Goal: Task Accomplishment & Management: Manage account settings

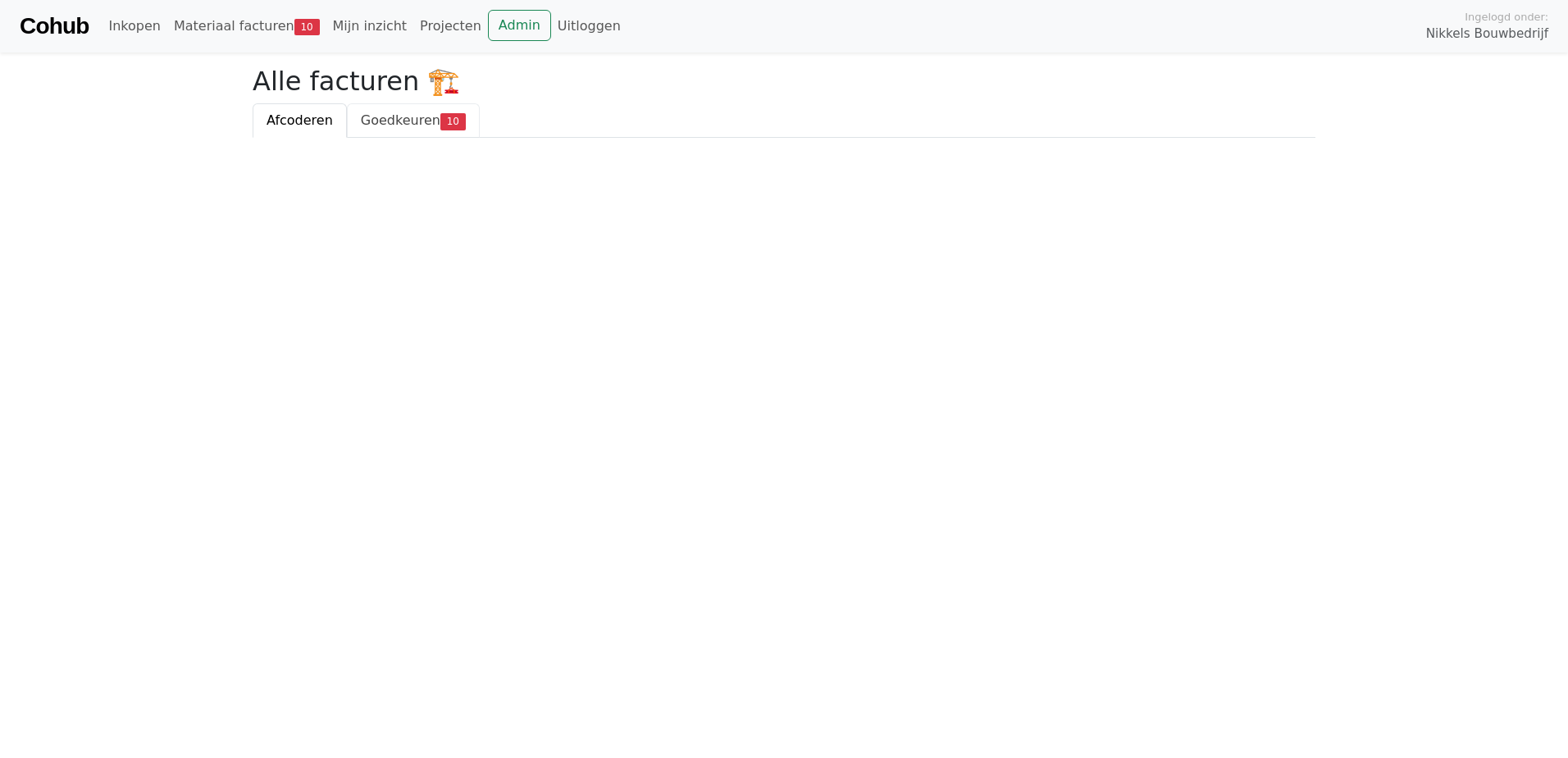
drag, startPoint x: 414, startPoint y: 121, endPoint x: 400, endPoint y: 122, distance: 14.0
click at [414, 121] on span "Goedkeuren" at bounding box center [400, 120] width 79 height 16
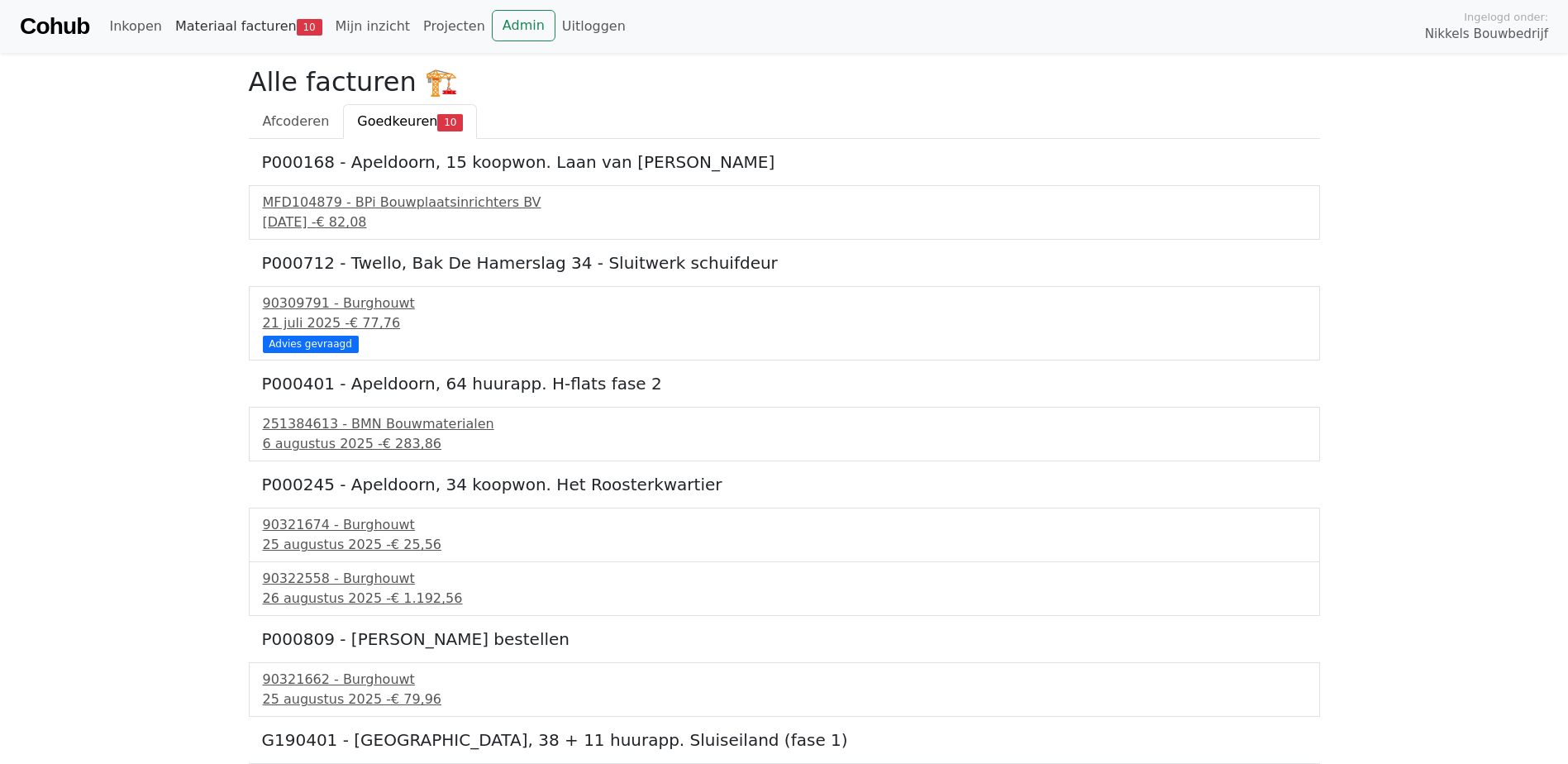
click at [257, 26] on link "Materiaal facturen 10" at bounding box center [248, 26] width 160 height 33
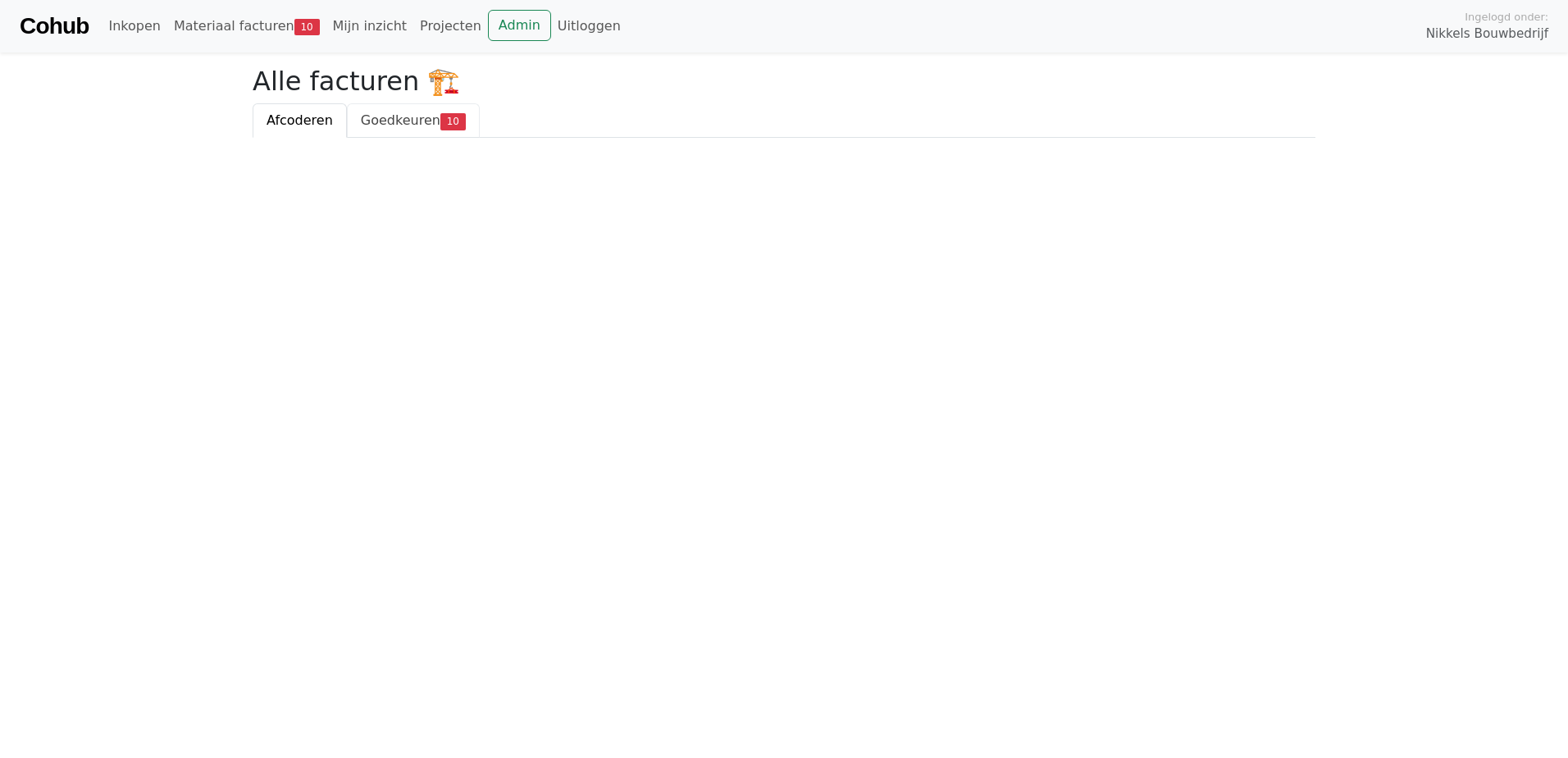
click at [413, 126] on span "Goedkeuren" at bounding box center [400, 120] width 79 height 16
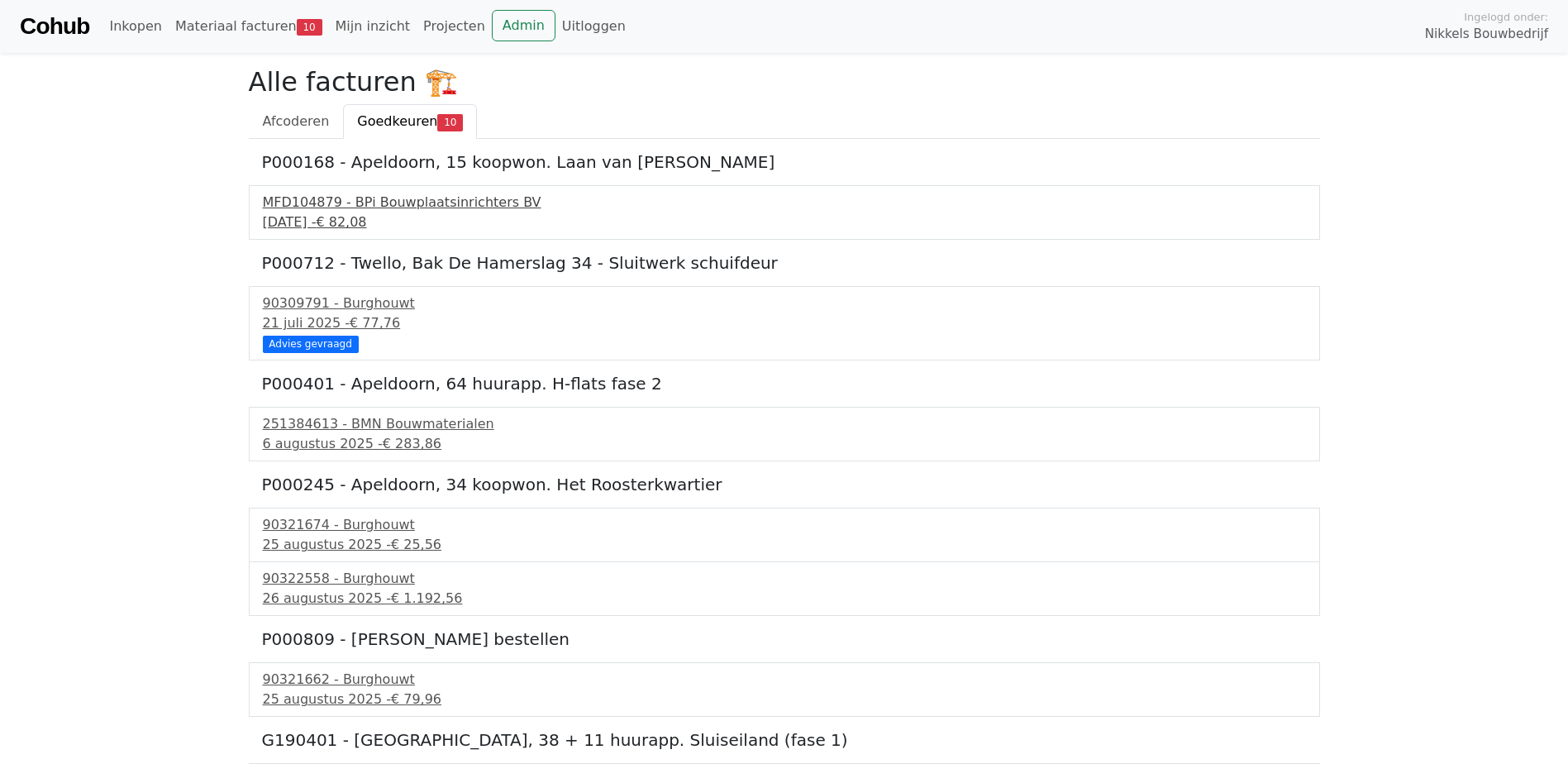
click at [325, 220] on div "30 juni 2025 - € 82,08" at bounding box center [784, 223] width 1044 height 20
click at [300, 226] on div "30 juni 2025 - € 82,08" at bounding box center [784, 223] width 1044 height 20
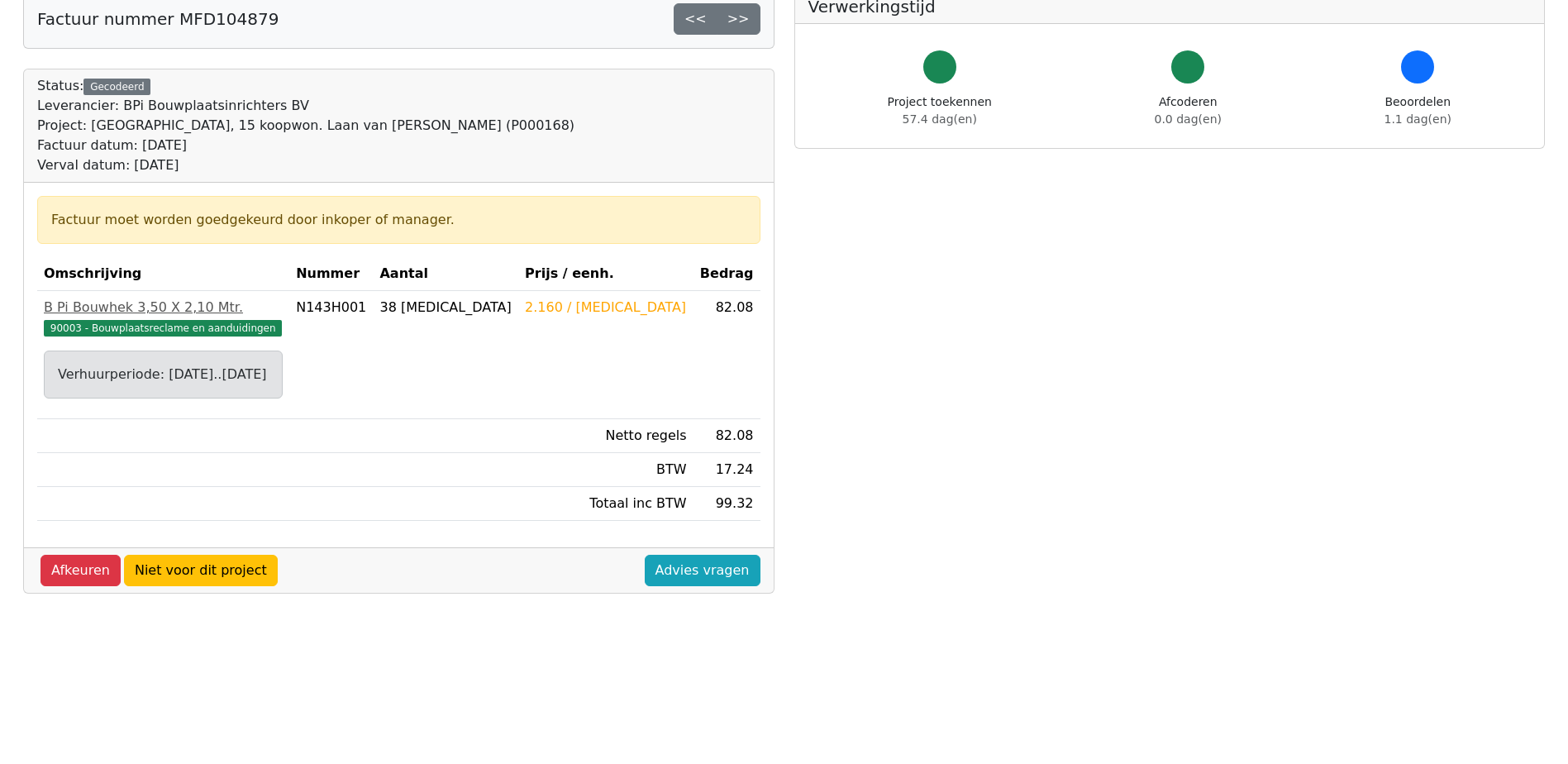
scroll to position [48, 0]
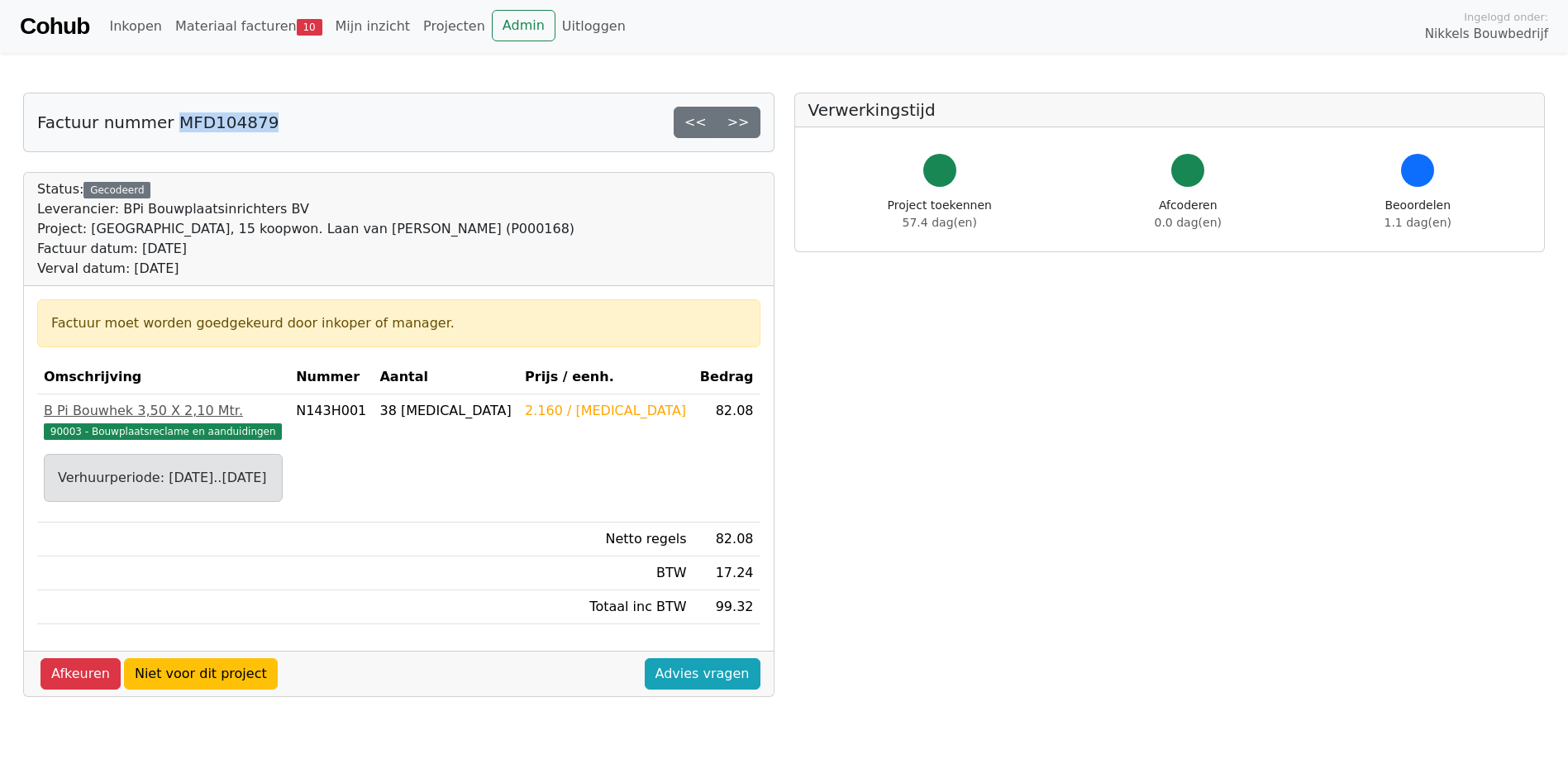
drag, startPoint x: 251, startPoint y: 128, endPoint x: 276, endPoint y: 128, distance: 25.0
click at [276, 128] on div "Factuur nummer MFD104879 << >>" at bounding box center [399, 122] width 750 height 58
copy h5 "MFD104879"
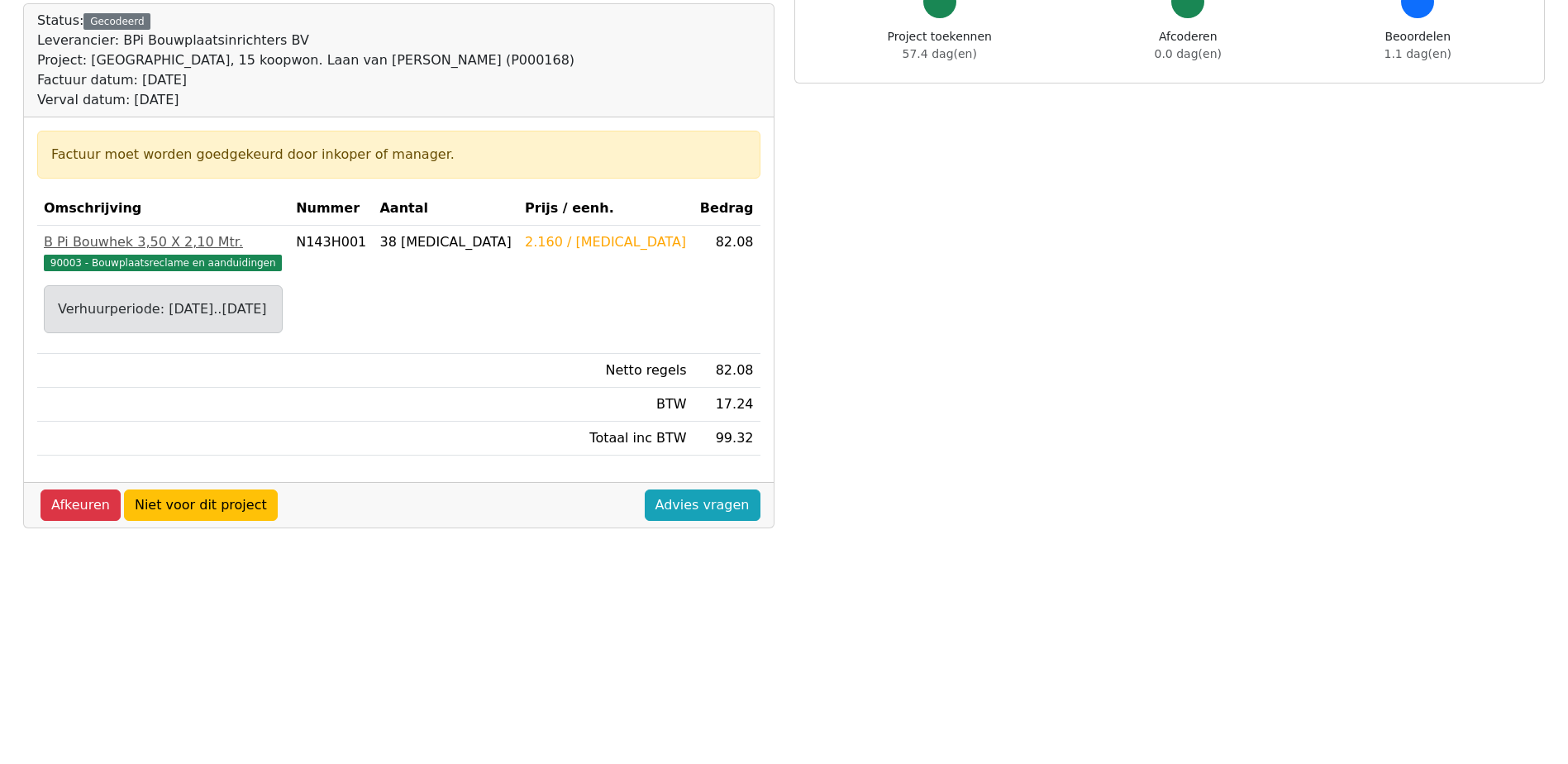
scroll to position [248, 0]
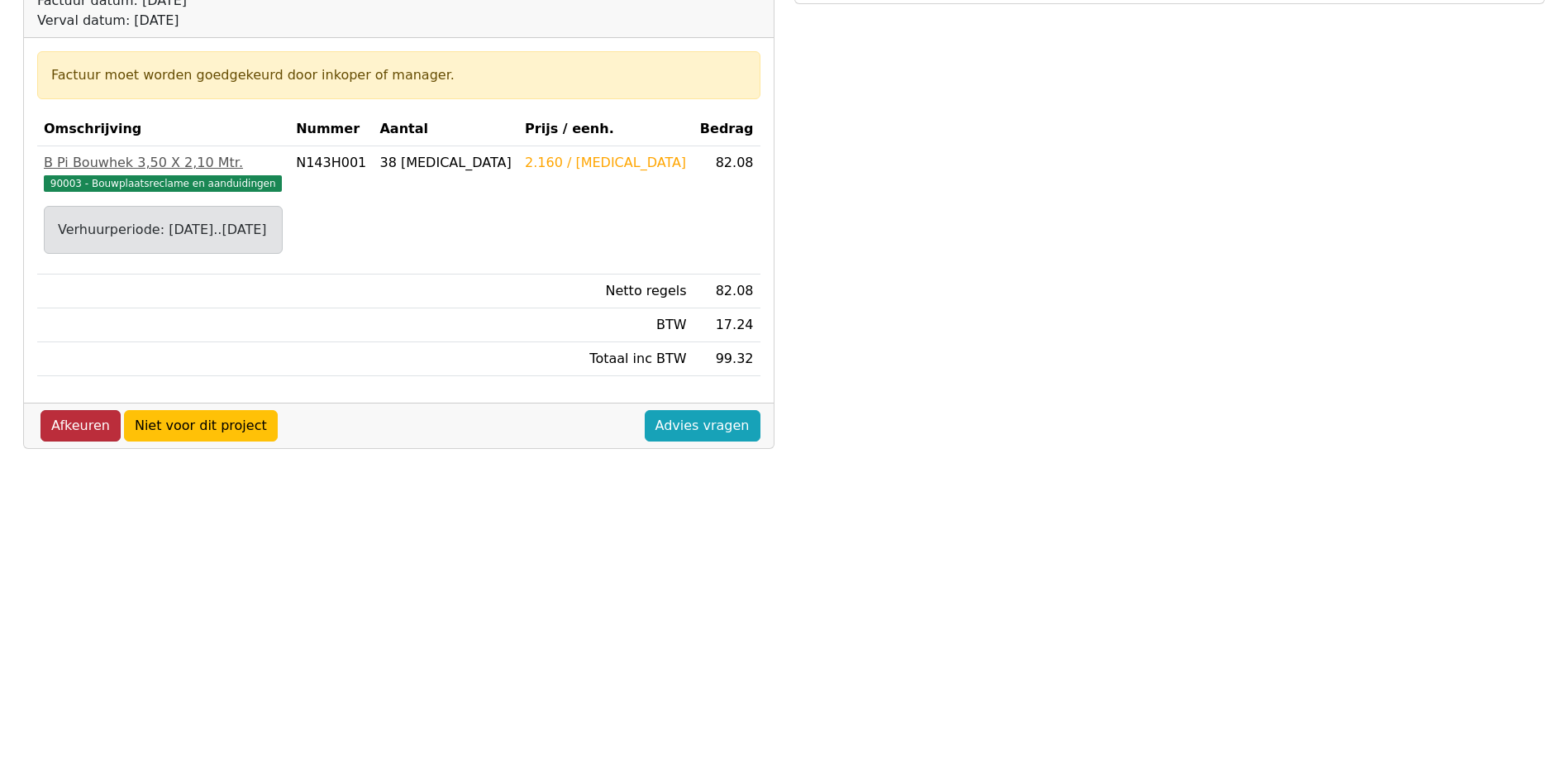
click at [97, 427] on link "Afkeuren" at bounding box center [80, 427] width 80 height 32
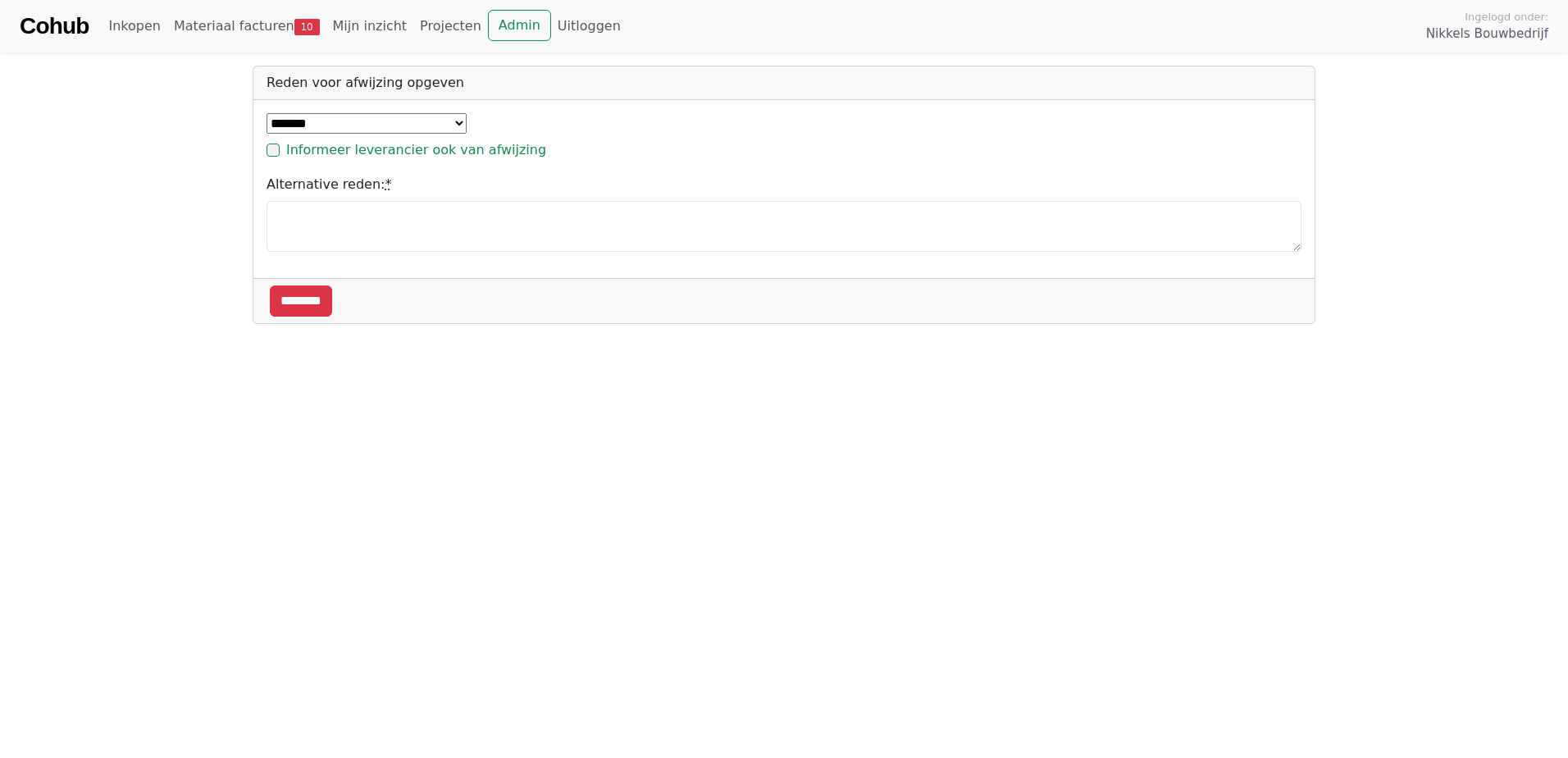
click at [333, 147] on label "Informeer leverancier ook van afwijzing" at bounding box center [416, 150] width 260 height 20
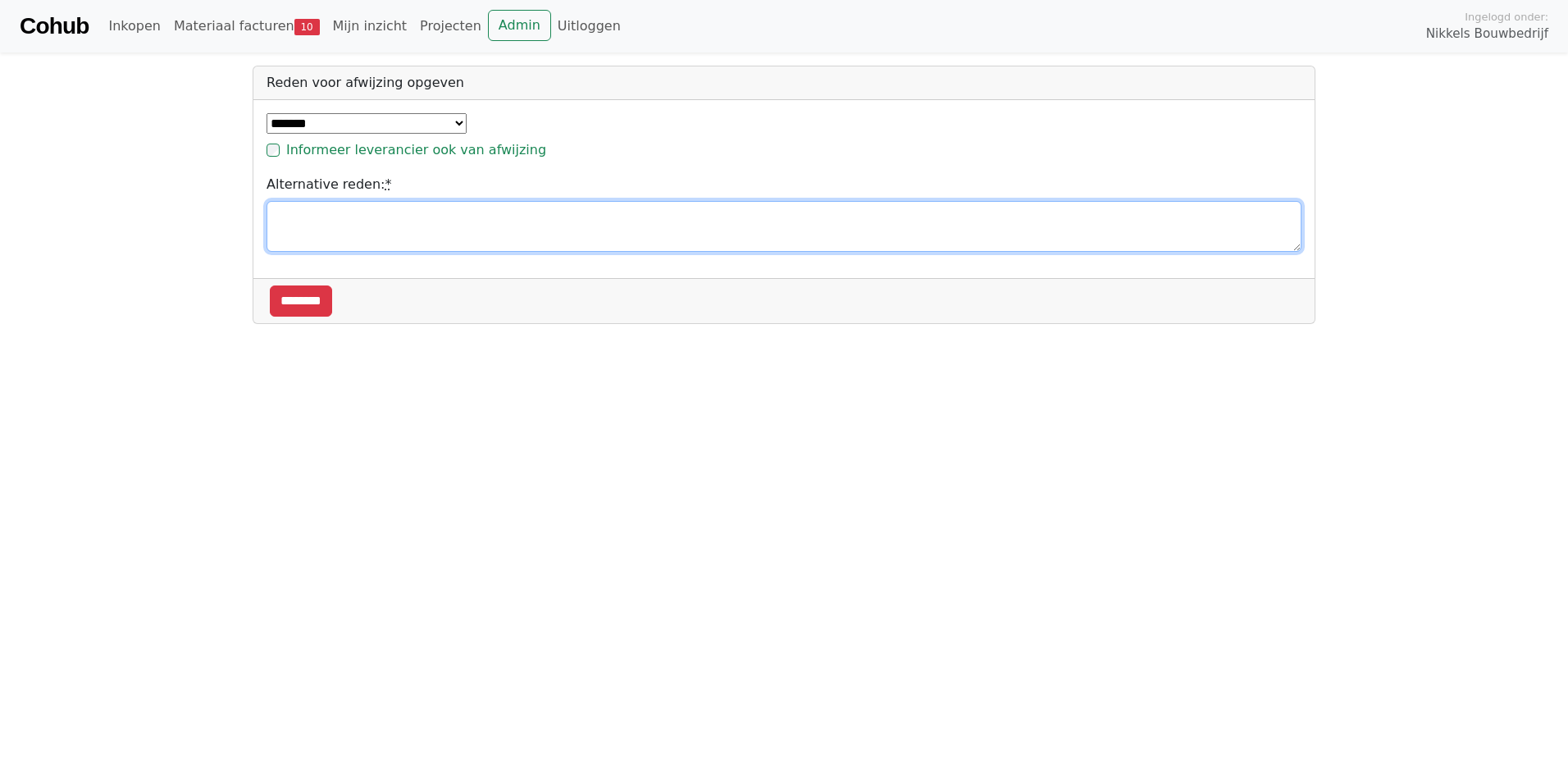
click at [342, 243] on textarea "Alternative reden: *" at bounding box center [784, 227] width 1035 height 51
type textarea "**********"
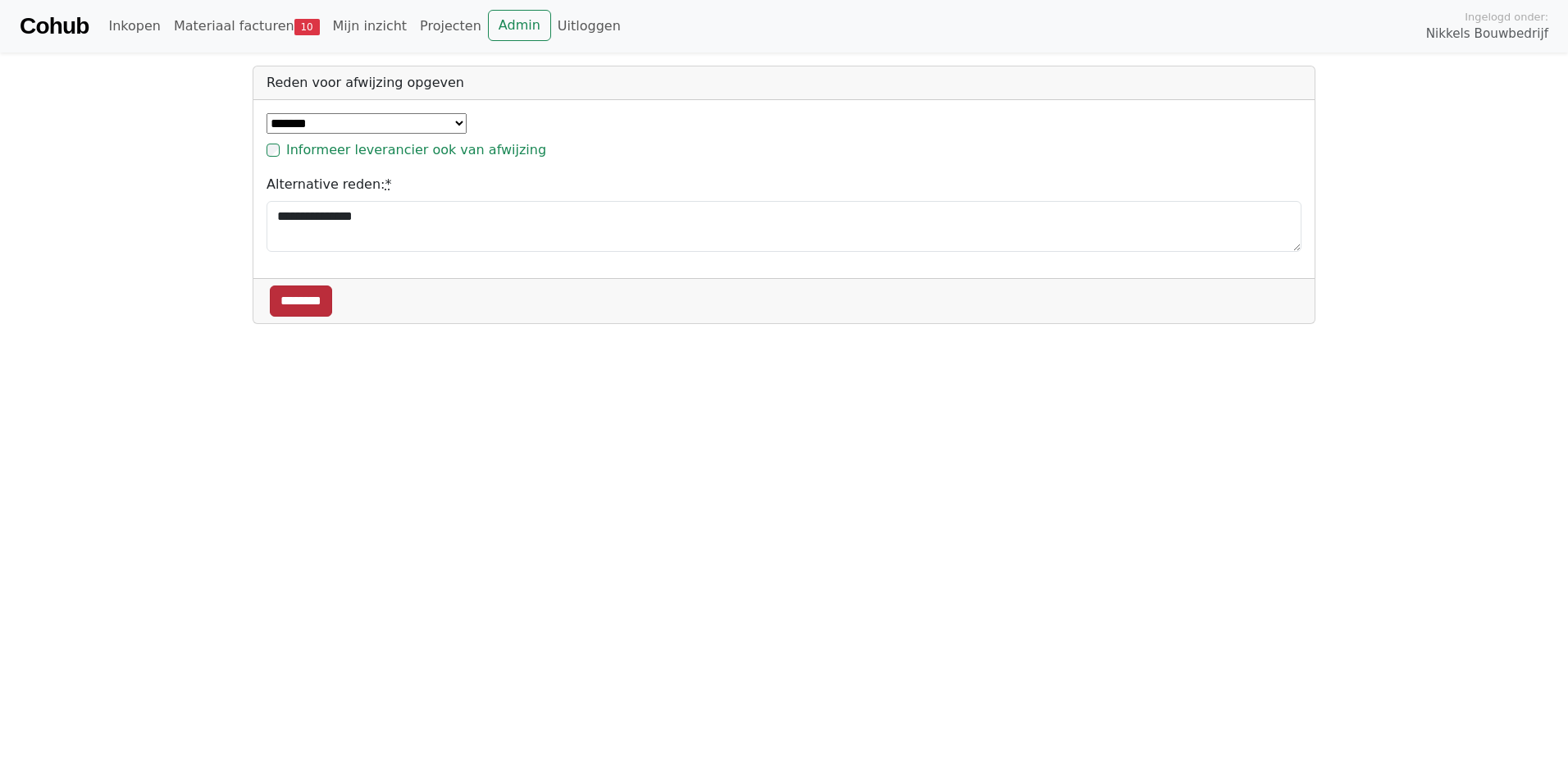
click at [304, 299] on input "********" at bounding box center [301, 301] width 63 height 31
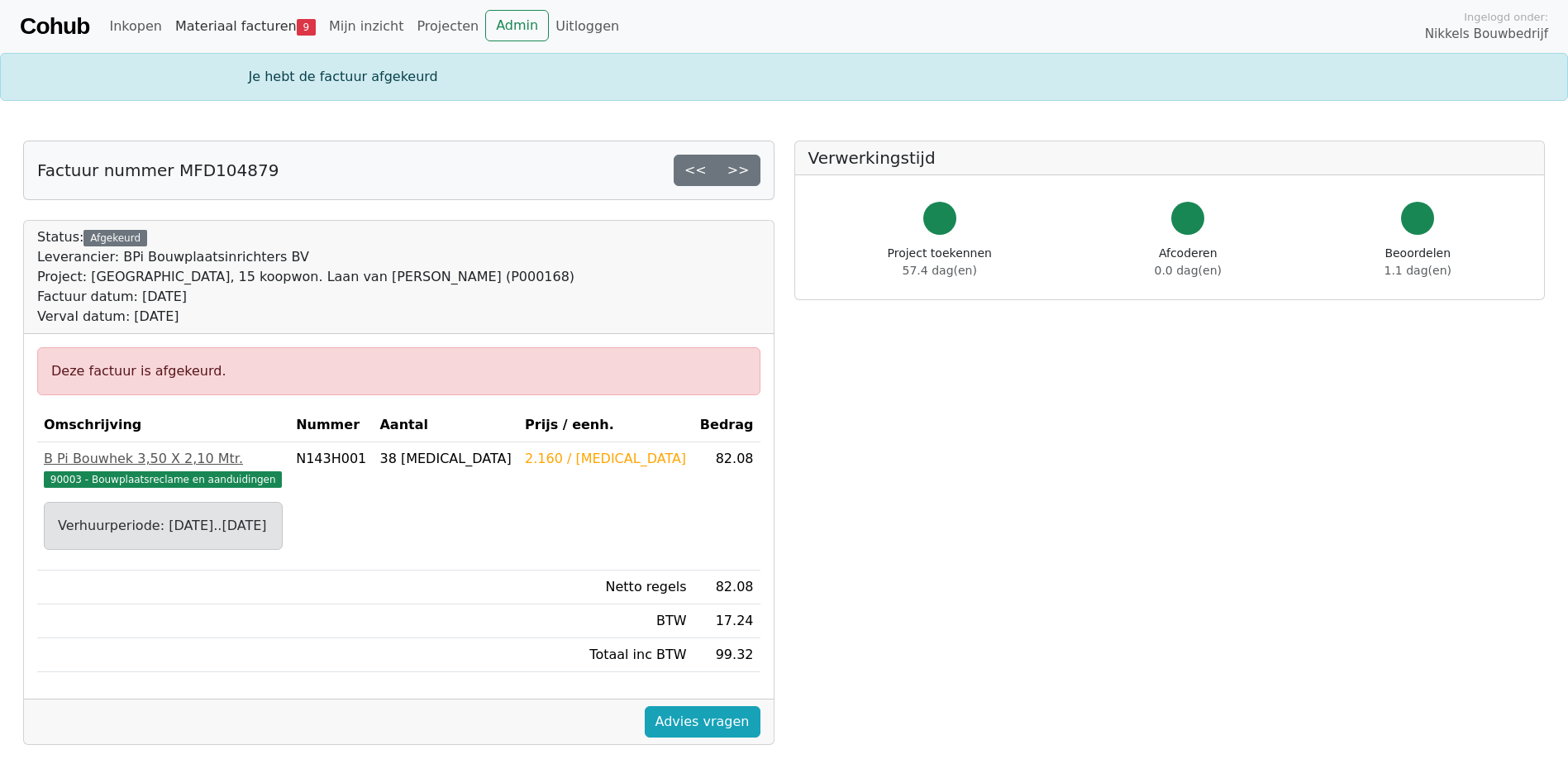
click at [219, 17] on link "Materiaal facturen 9" at bounding box center [244, 26] width 153 height 33
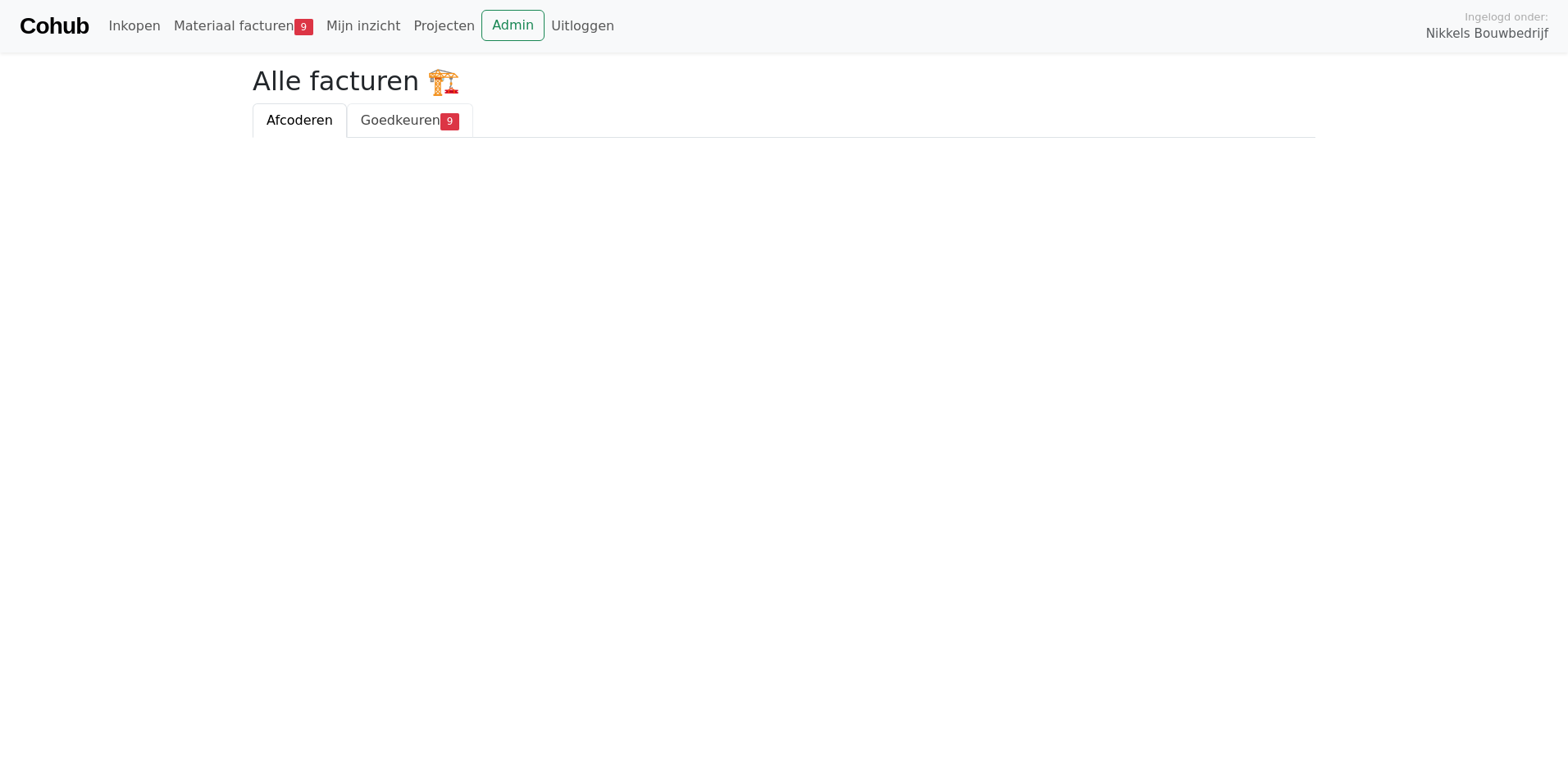
click at [387, 115] on span "Goedkeuren" at bounding box center [400, 120] width 79 height 16
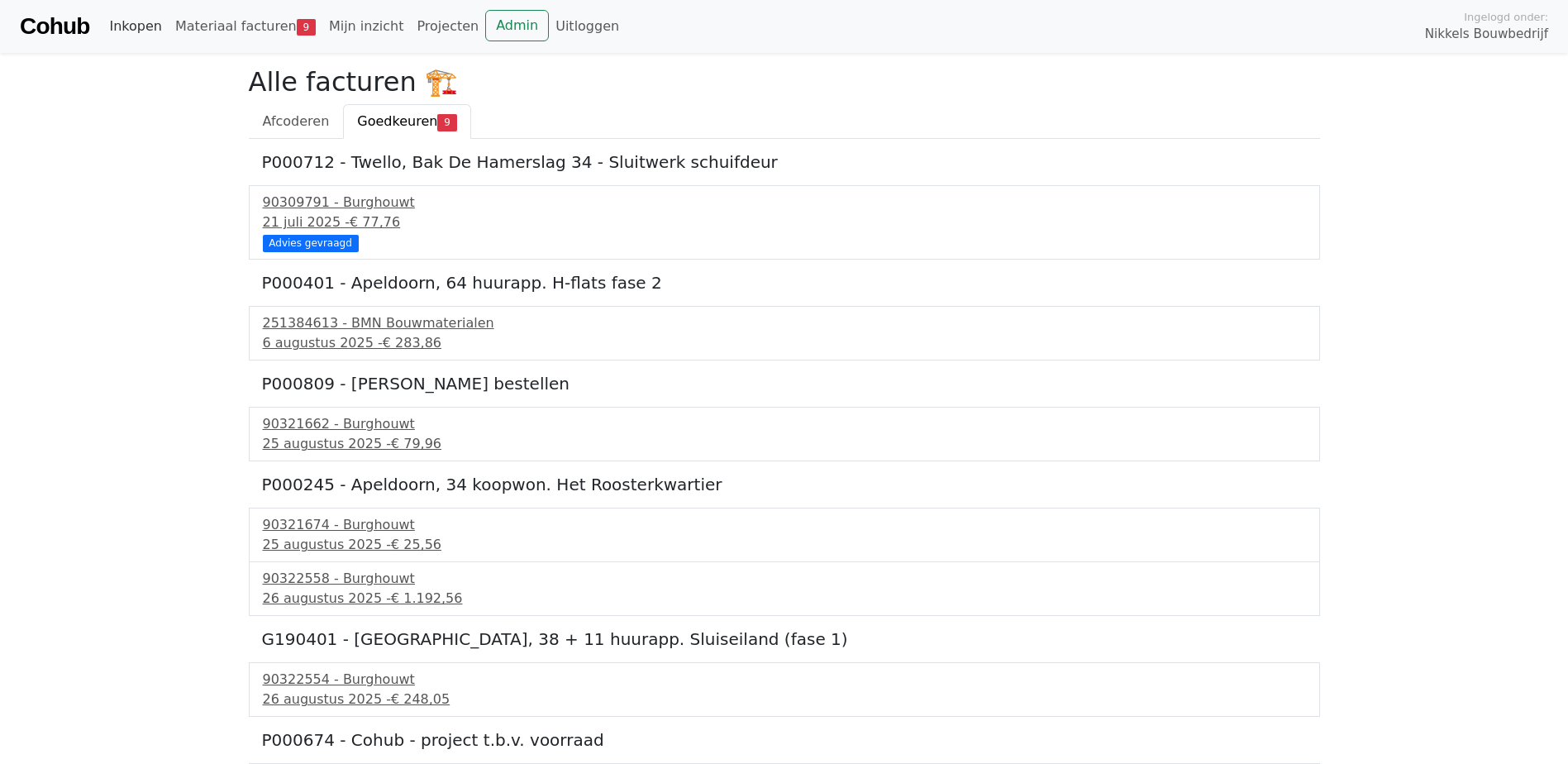
click at [117, 34] on link "Inkopen" at bounding box center [136, 26] width 65 height 33
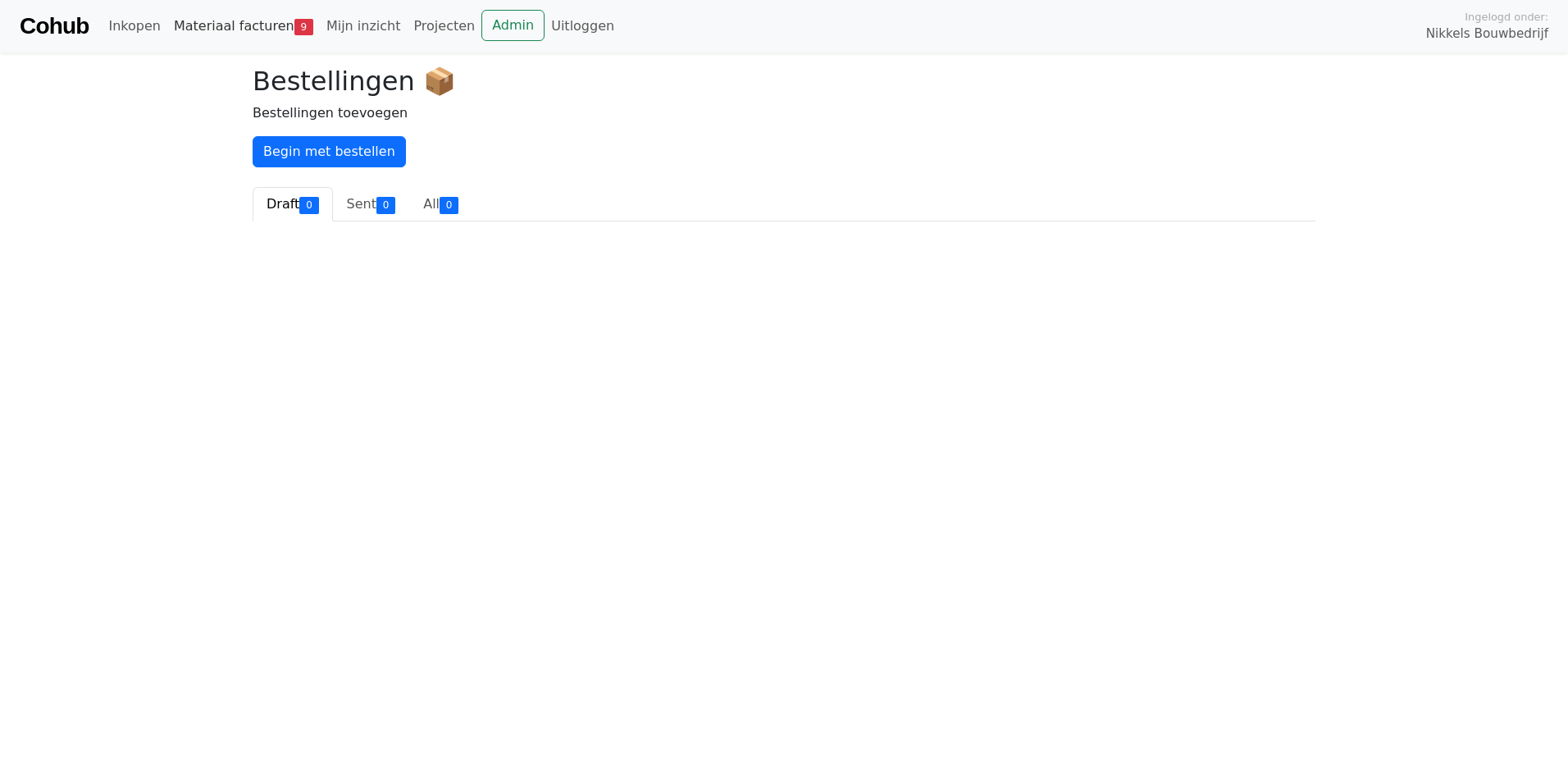
click at [241, 13] on link "Materiaal facturen 9" at bounding box center [242, 26] width 152 height 32
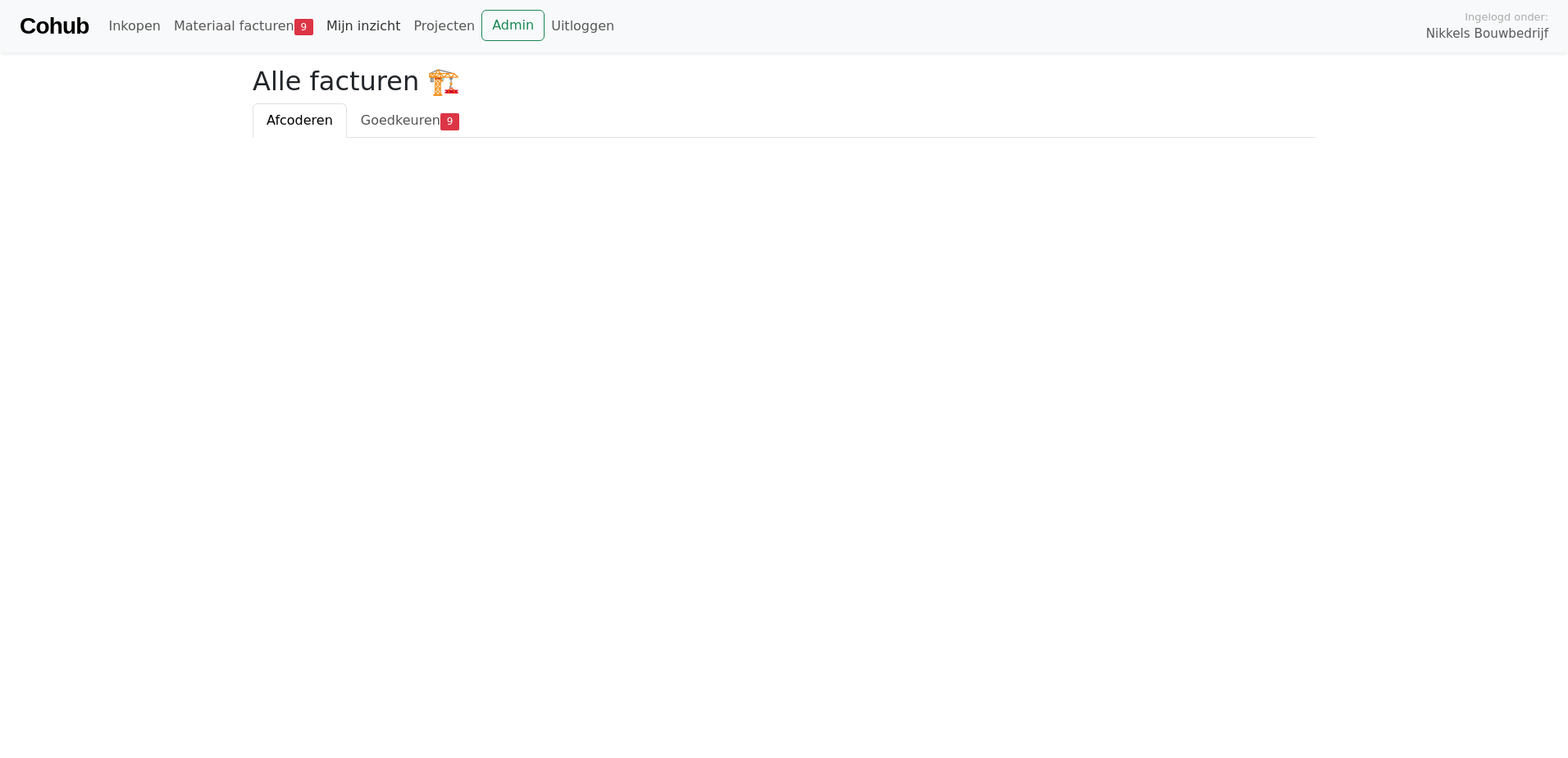
click at [351, 28] on link "Mijn inzicht" at bounding box center [363, 26] width 87 height 32
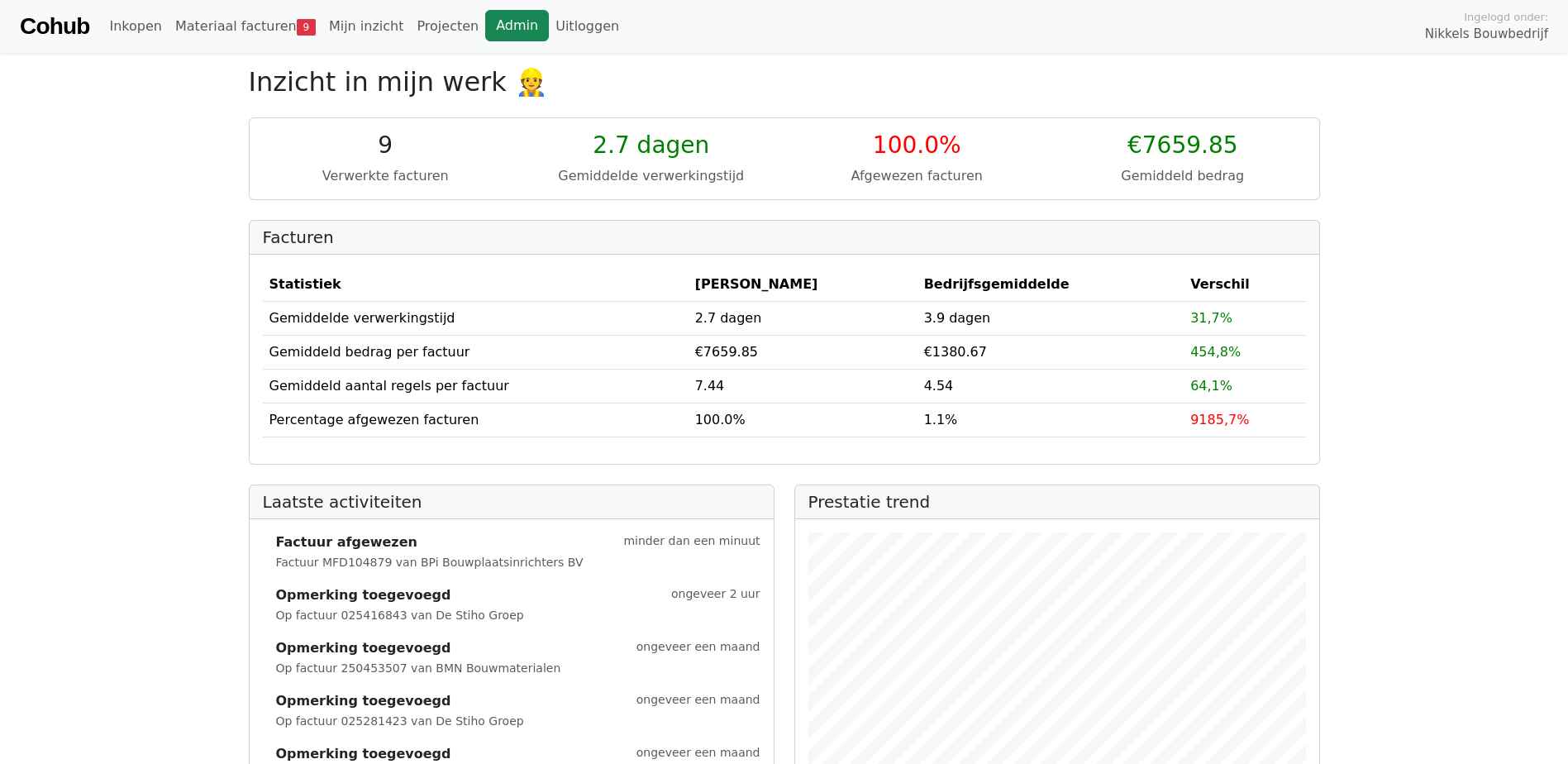
click at [486, 24] on link "Admin" at bounding box center [517, 26] width 63 height 32
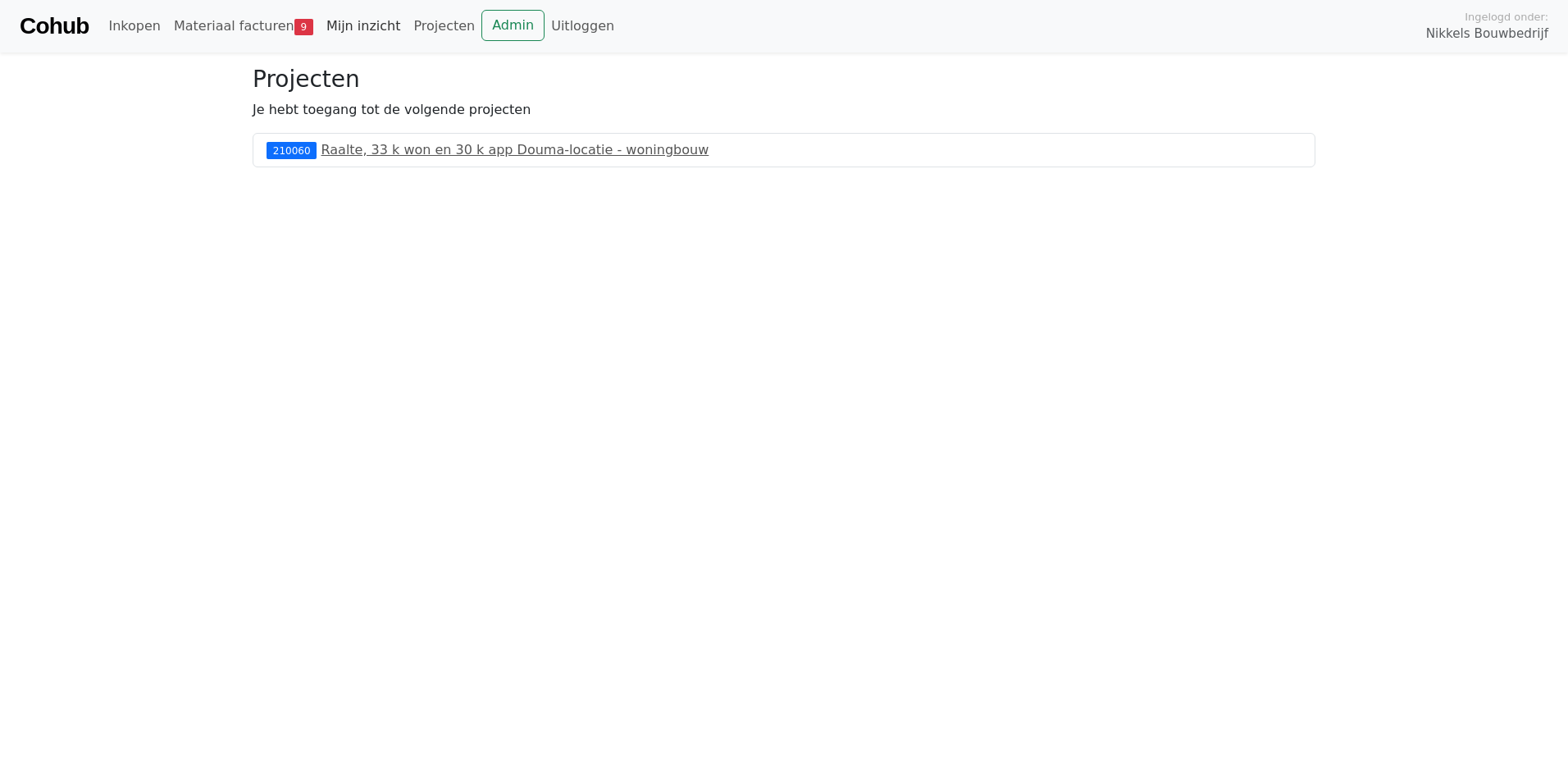
click at [330, 27] on link "Mijn inzicht" at bounding box center [363, 26] width 87 height 32
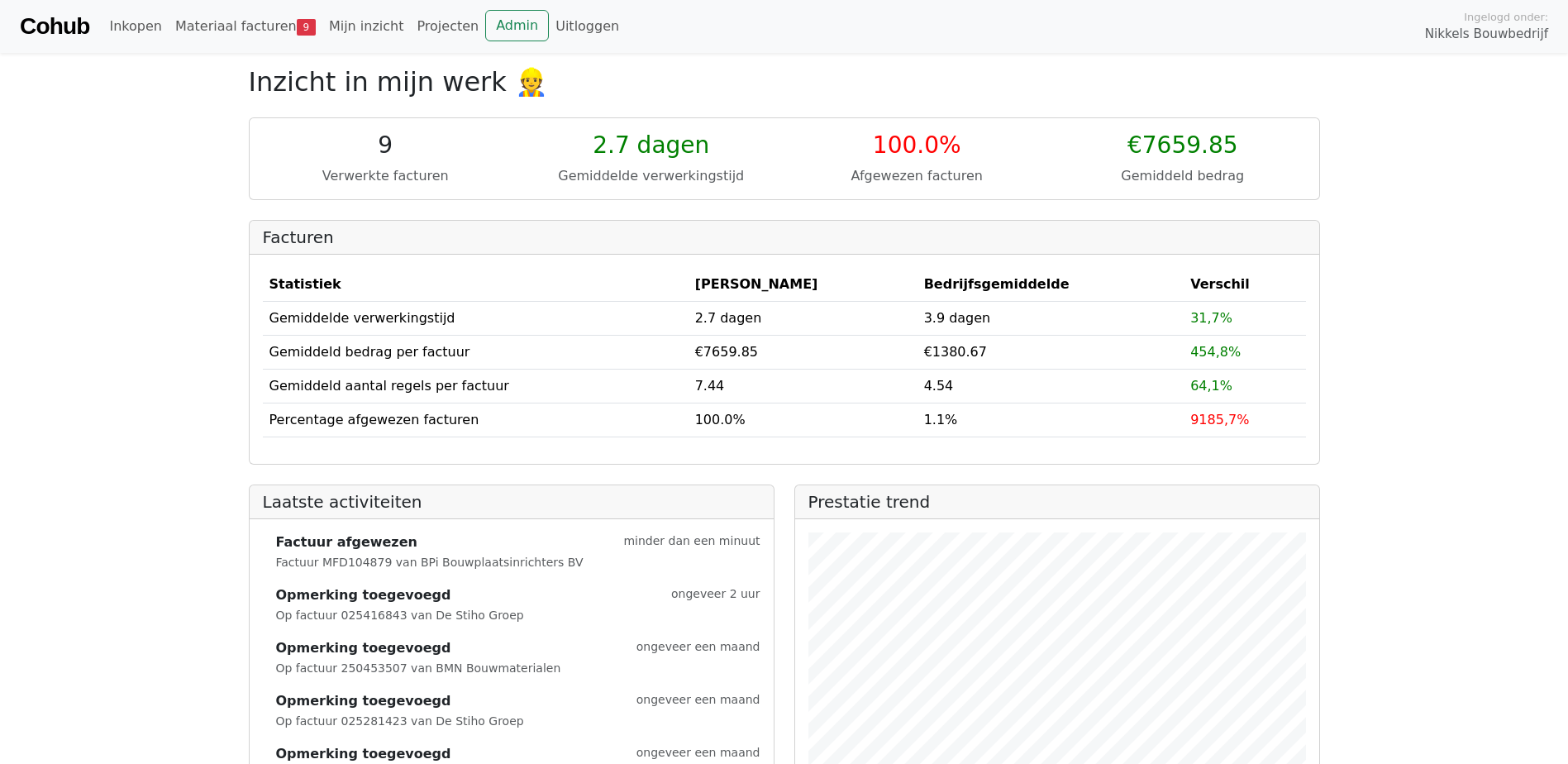
click at [226, 6] on div "Cohub Inkopen Materiaal facturen 9 Mijn inzicht Projecten Admin Uitloggen Ingel…" at bounding box center [784, 26] width 1568 height 52
click at [226, 15] on link "Materiaal facturen 9" at bounding box center [244, 26] width 153 height 33
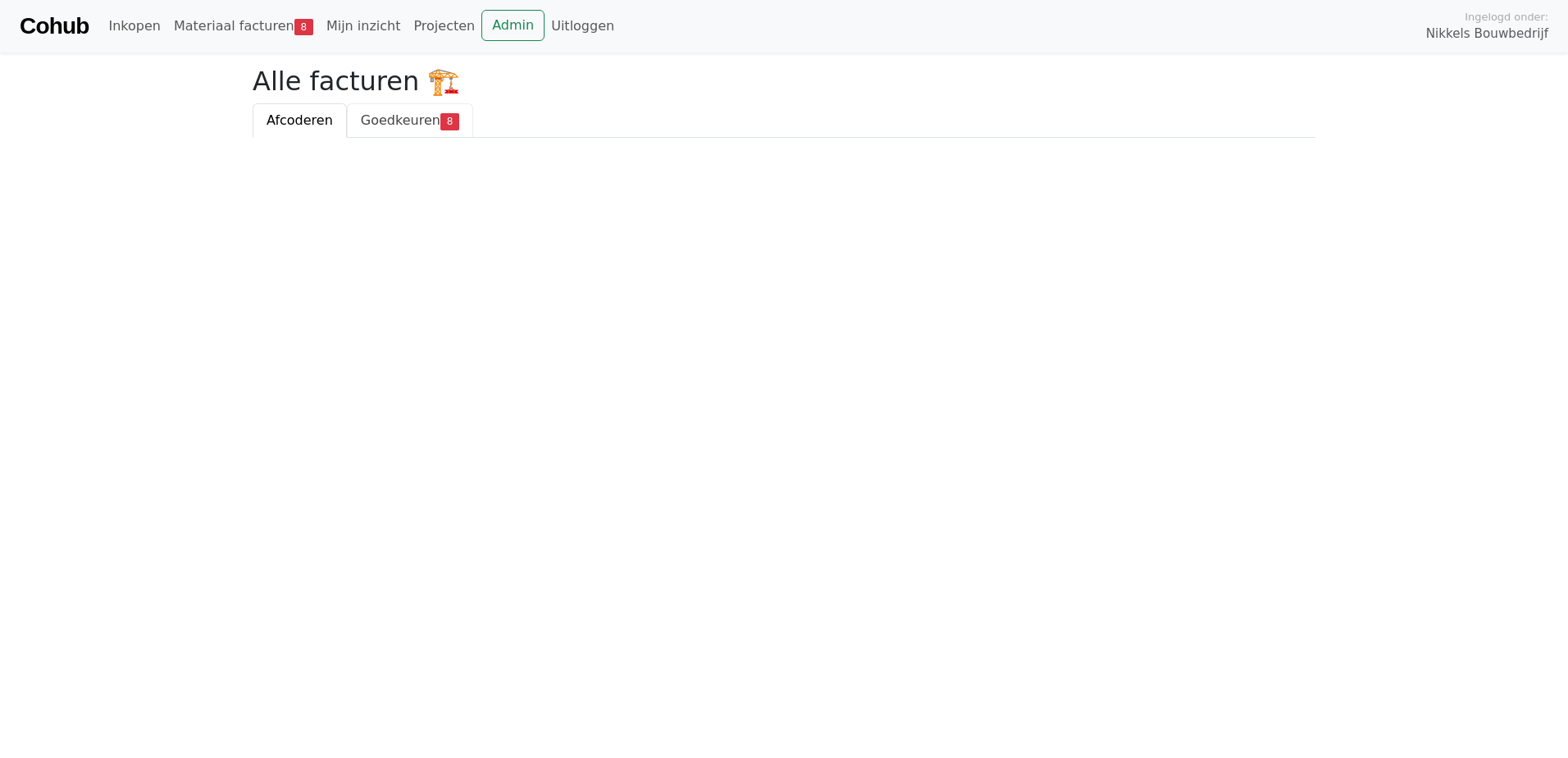
click at [364, 119] on span "Goedkeuren" at bounding box center [400, 120] width 79 height 16
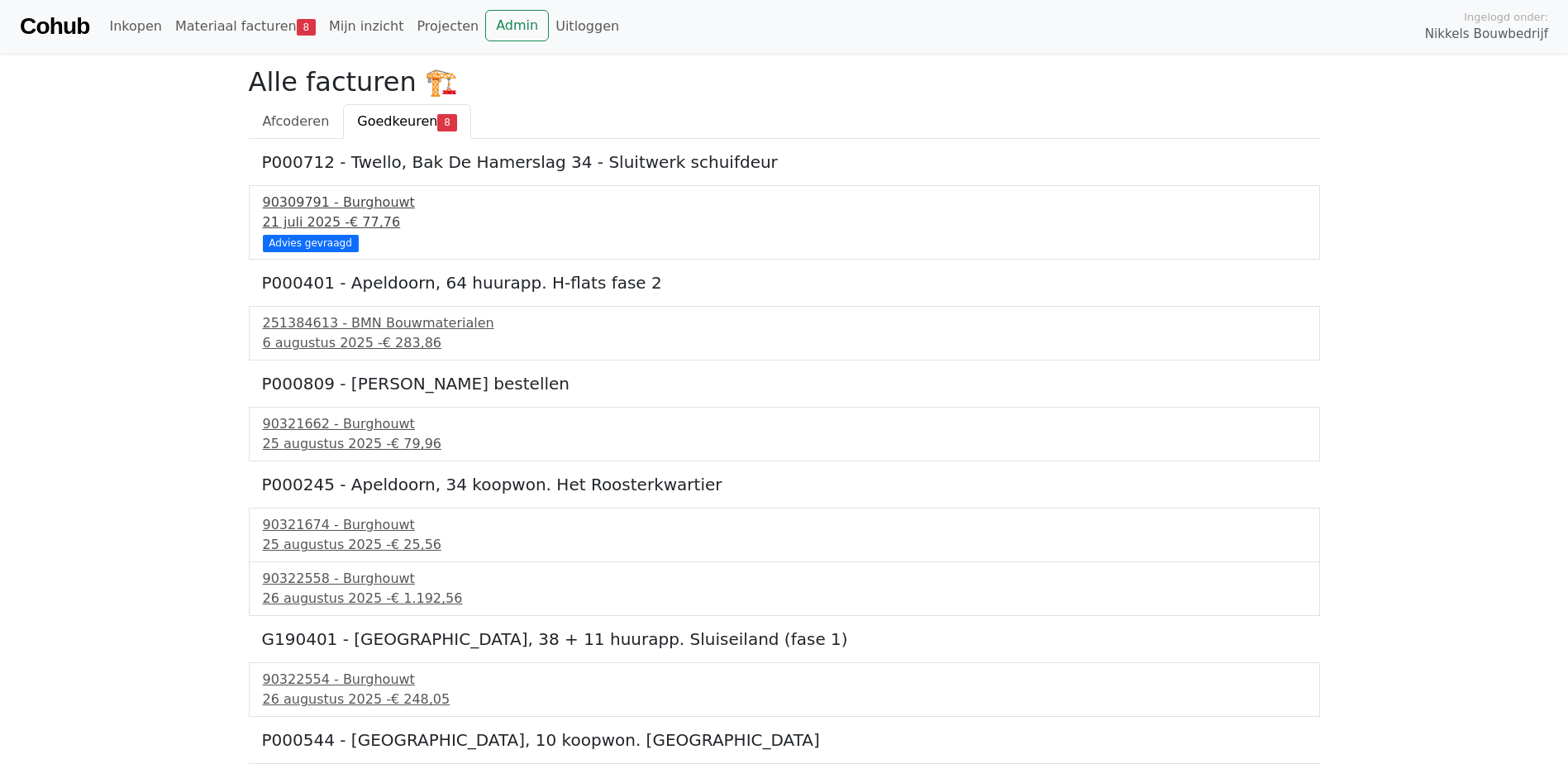
click at [300, 196] on div "90309791 - Burghouwt" at bounding box center [784, 203] width 1044 height 20
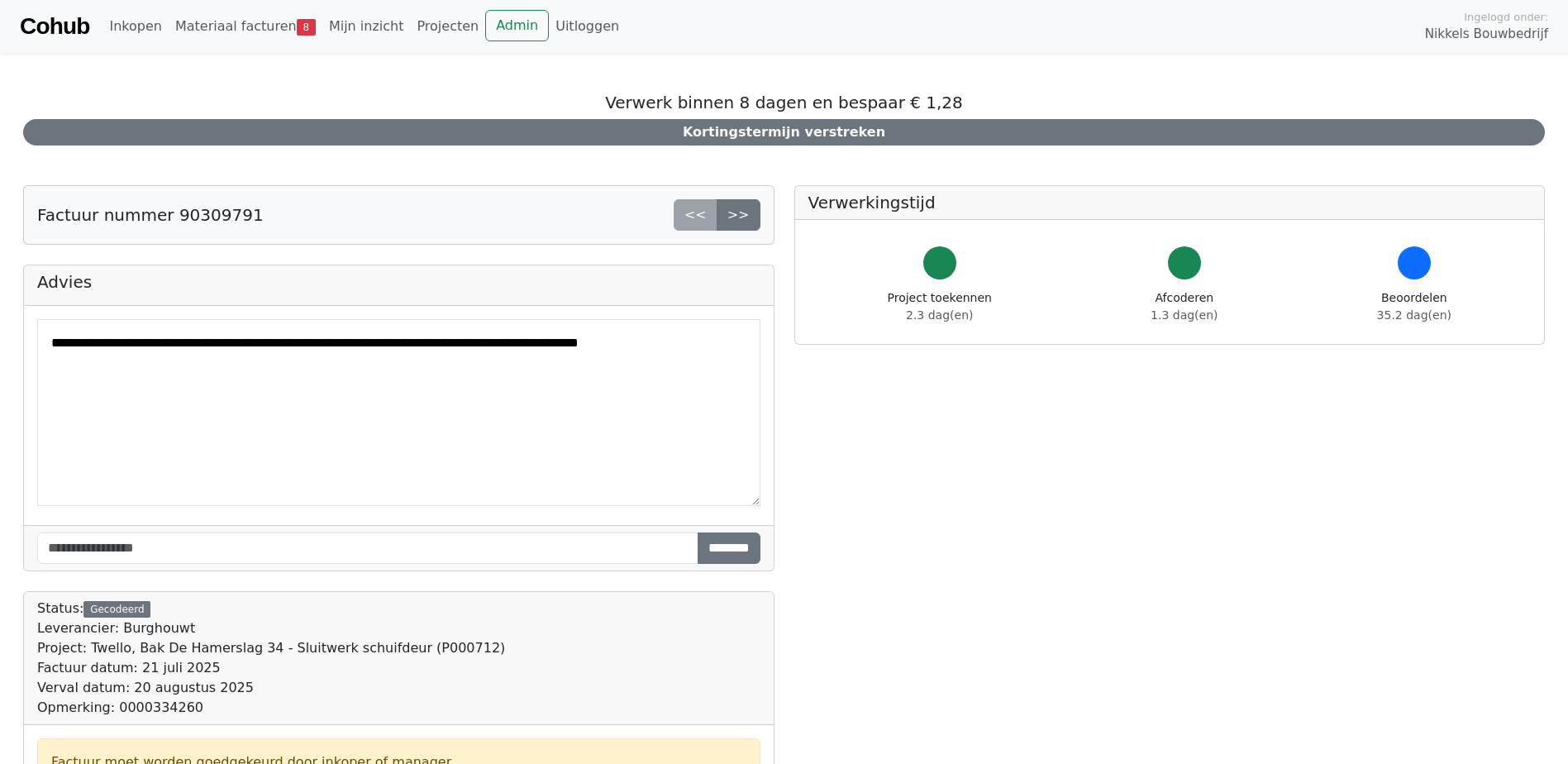
click at [55, 26] on link "Cohub" at bounding box center [54, 27] width 69 height 40
